Goal: Navigation & Orientation: Find specific page/section

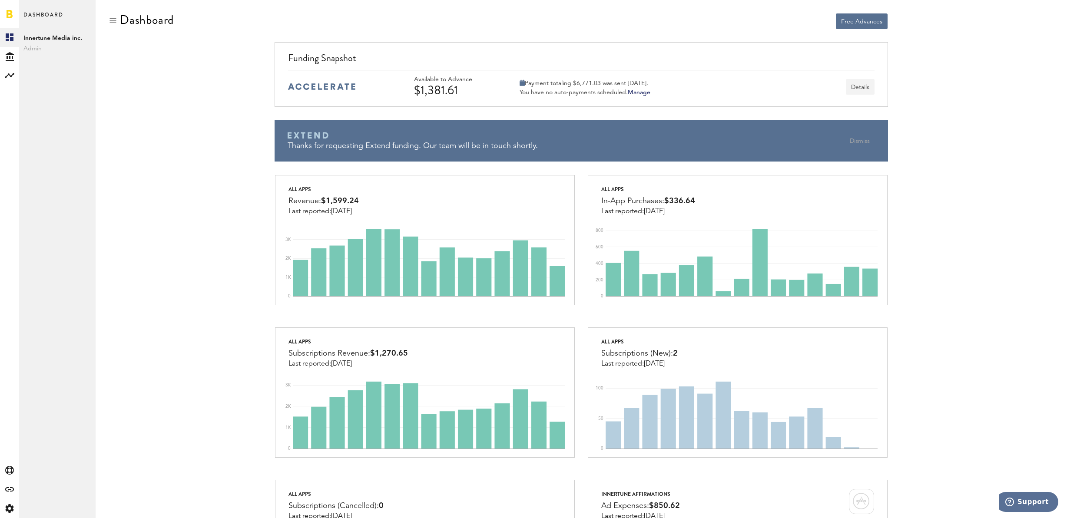
click at [858, 87] on button "Details" at bounding box center [860, 87] width 29 height 16
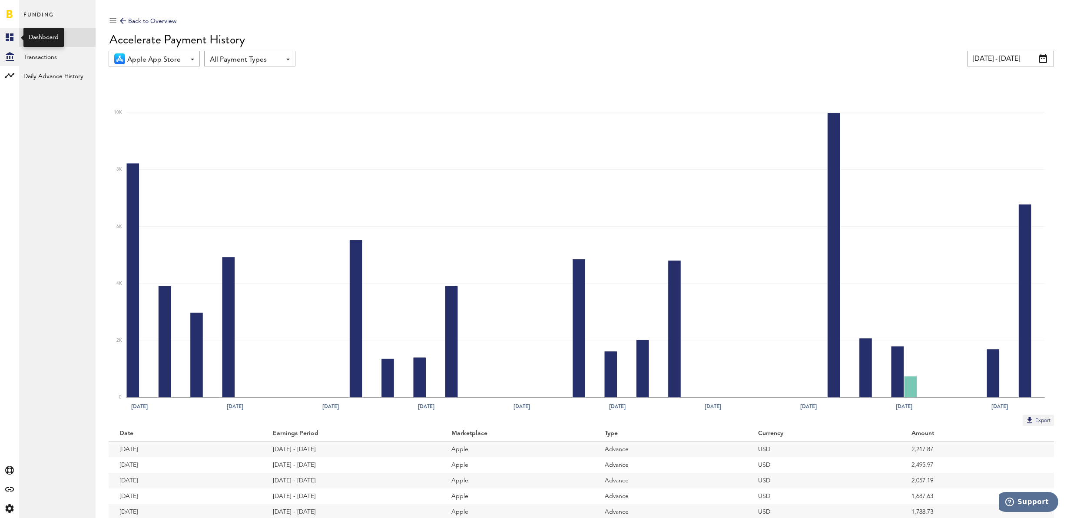
click at [10, 39] on icon at bounding box center [10, 37] width 8 height 8
